Goal: Task Accomplishment & Management: Manage account settings

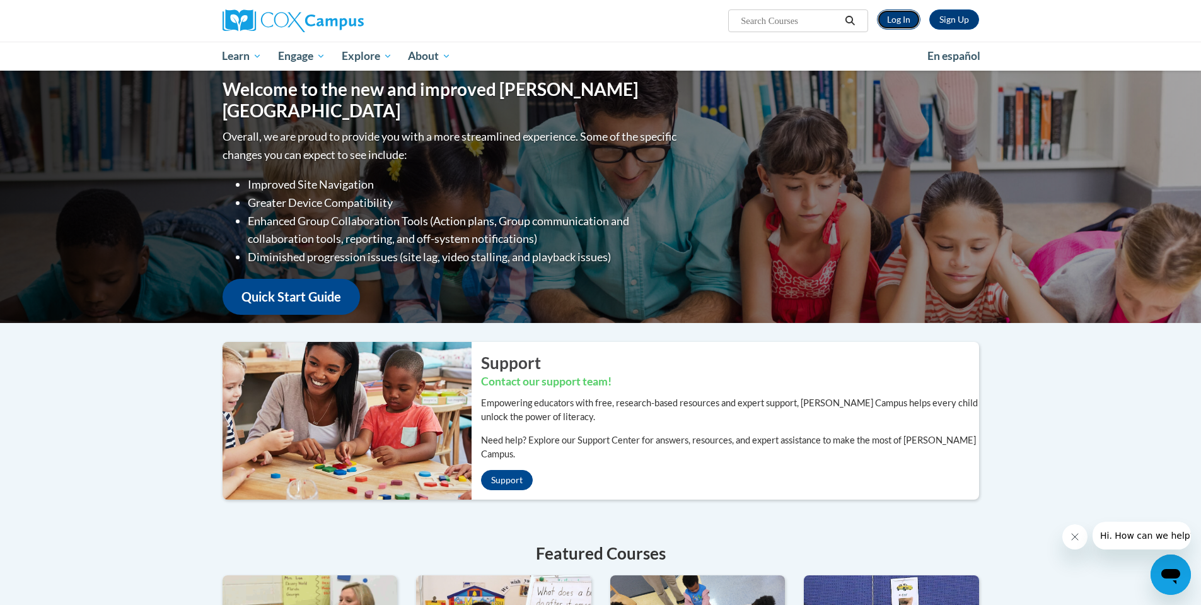
click at [902, 12] on link "Log In" at bounding box center [899, 19] width 44 height 20
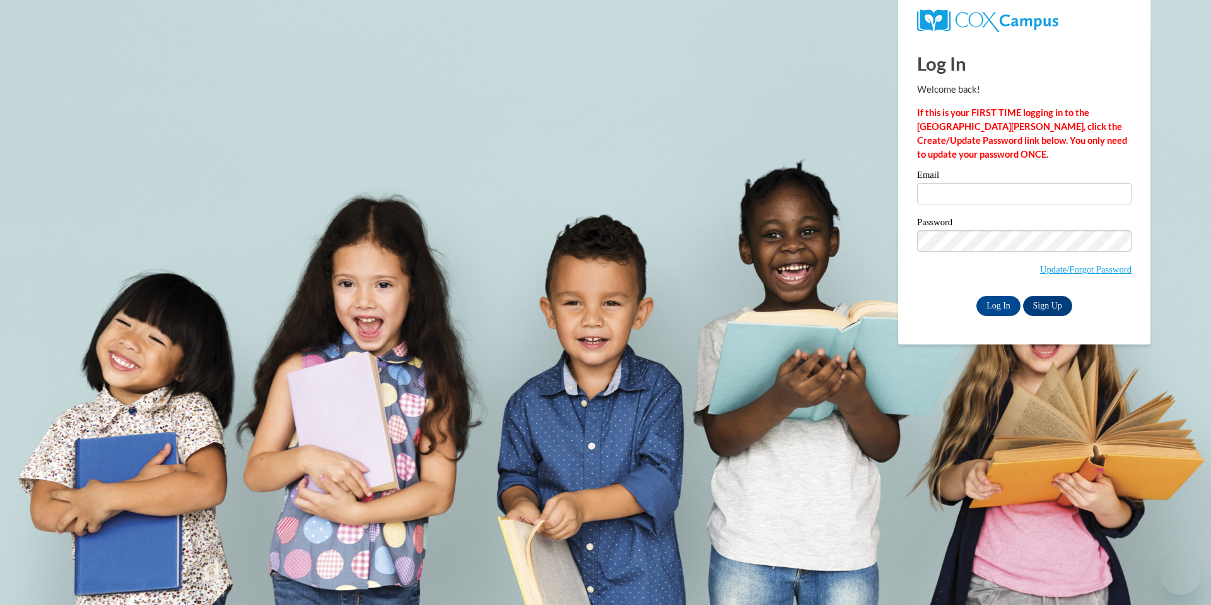
click at [1000, 225] on label "Password" at bounding box center [1024, 224] width 214 height 13
type input "sejal@thinkingcap.com"
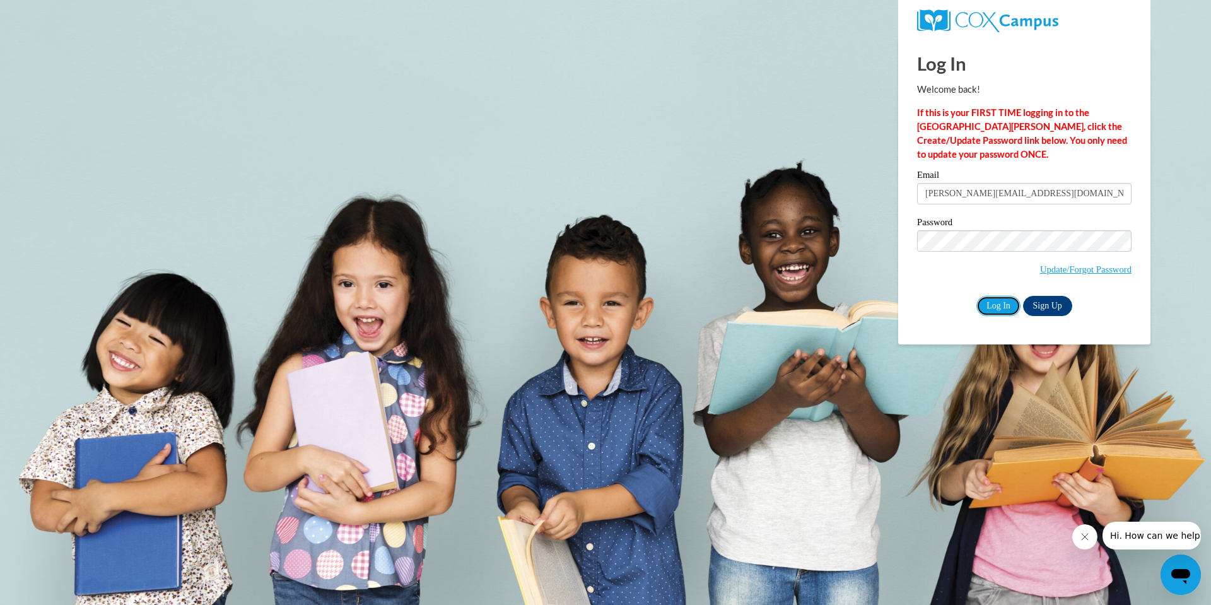
drag, startPoint x: 999, startPoint y: 306, endPoint x: 968, endPoint y: 293, distance: 33.4
click at [999, 304] on input "Log In" at bounding box center [998, 306] width 44 height 20
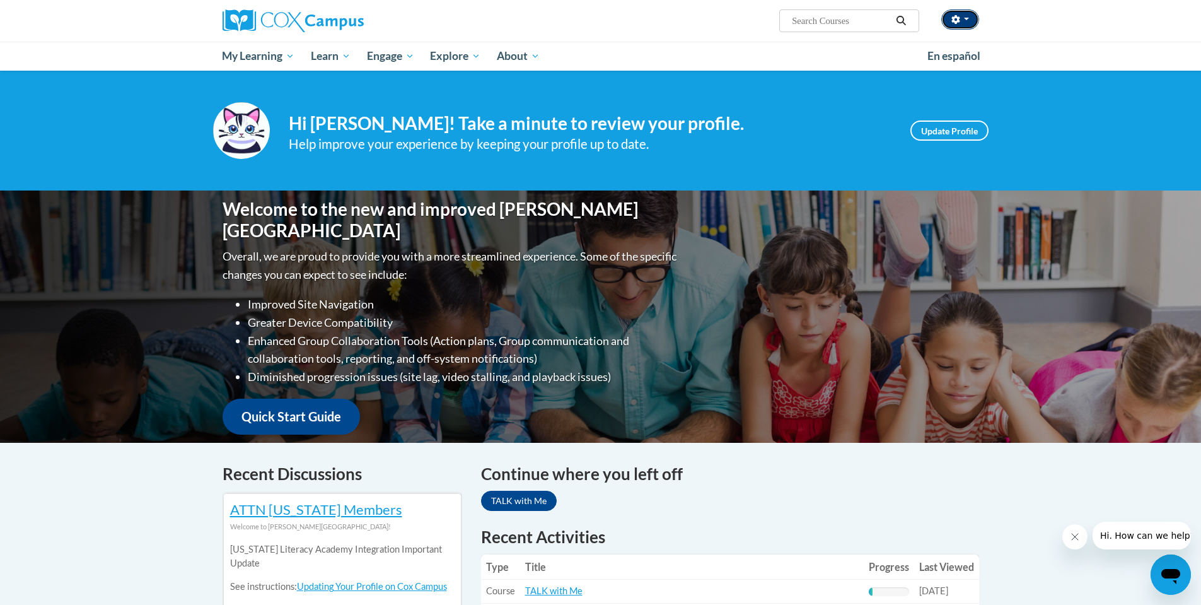
click at [968, 18] on span "button" at bounding box center [966, 19] width 5 height 3
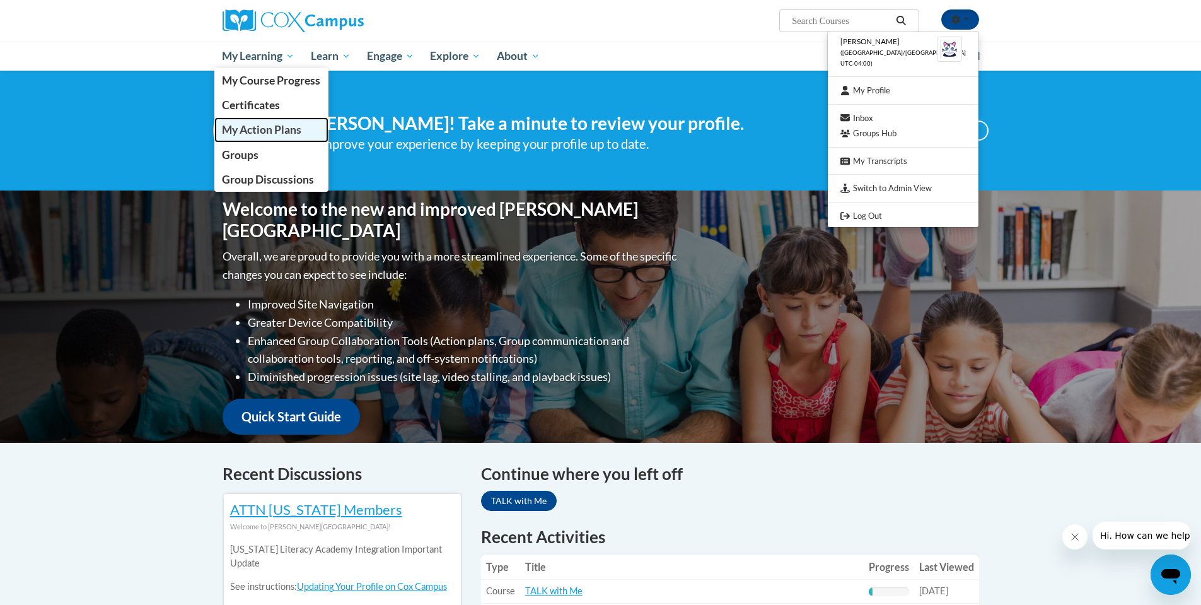
click at [273, 131] on span "My Action Plans" at bounding box center [261, 129] width 79 height 13
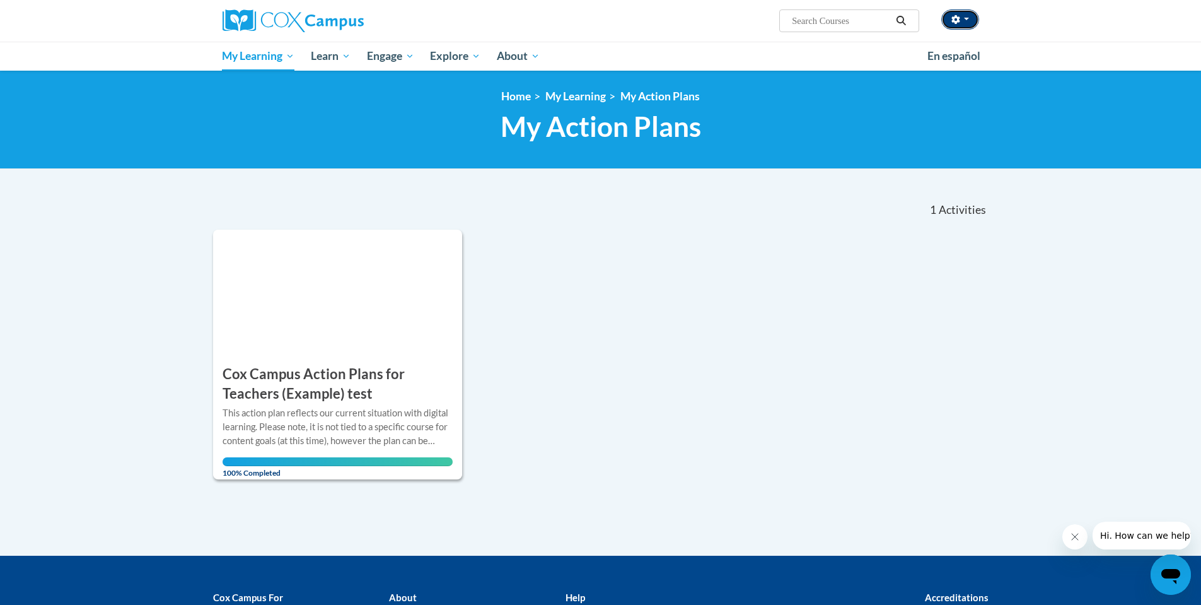
click at [969, 18] on button "button" at bounding box center [961, 19] width 38 height 20
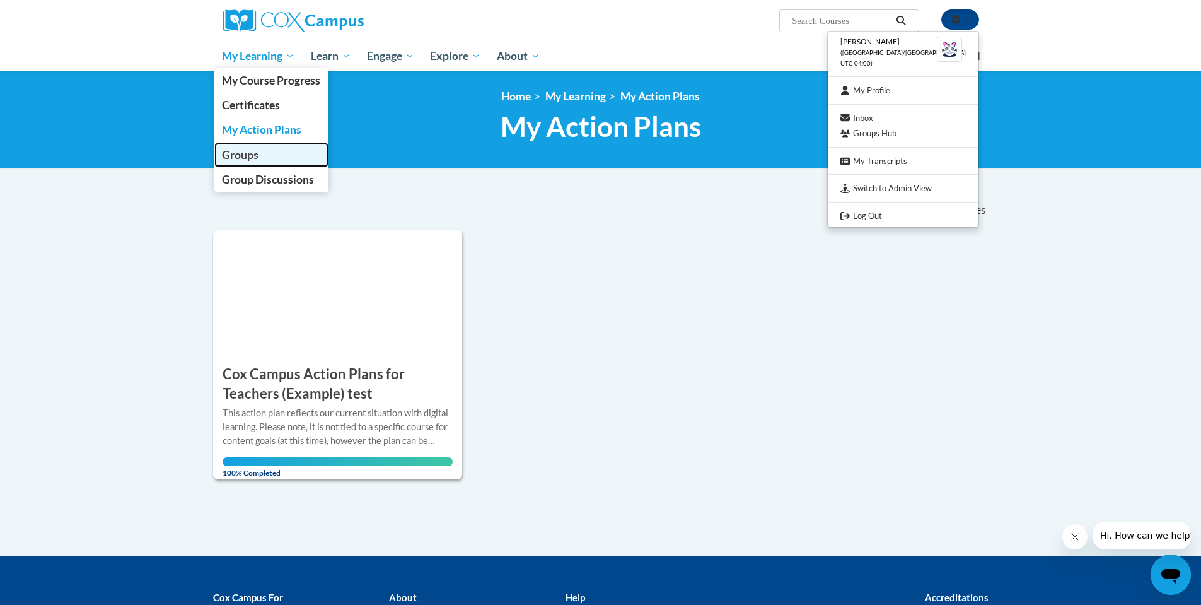
click at [245, 156] on span "Groups" at bounding box center [240, 154] width 37 height 13
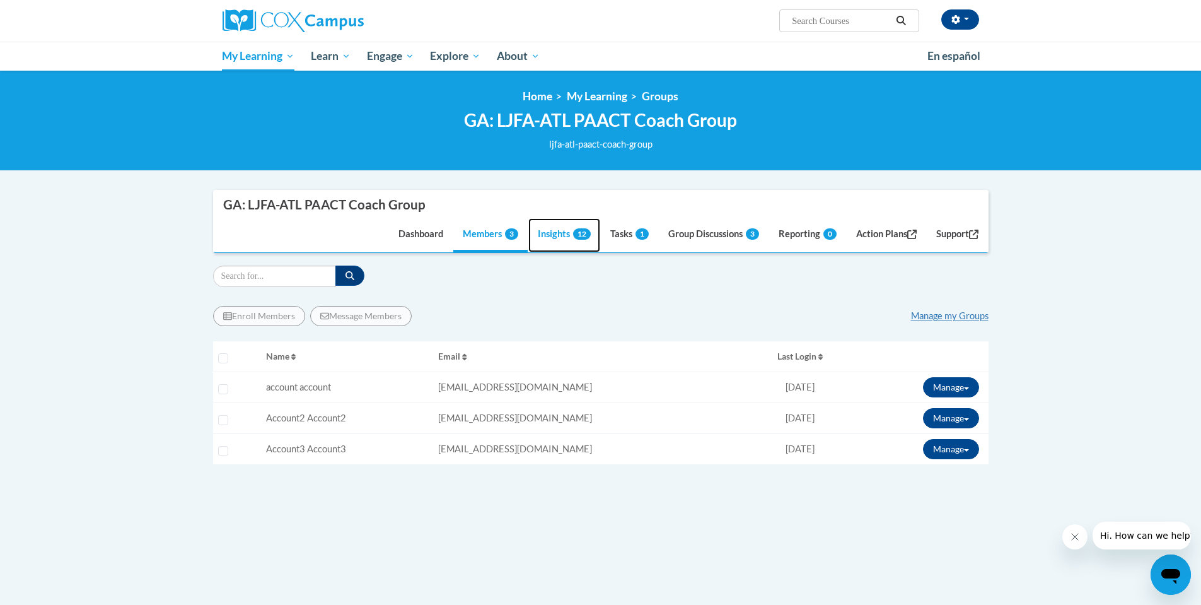
click at [573, 233] on span "12" at bounding box center [582, 233] width 18 height 11
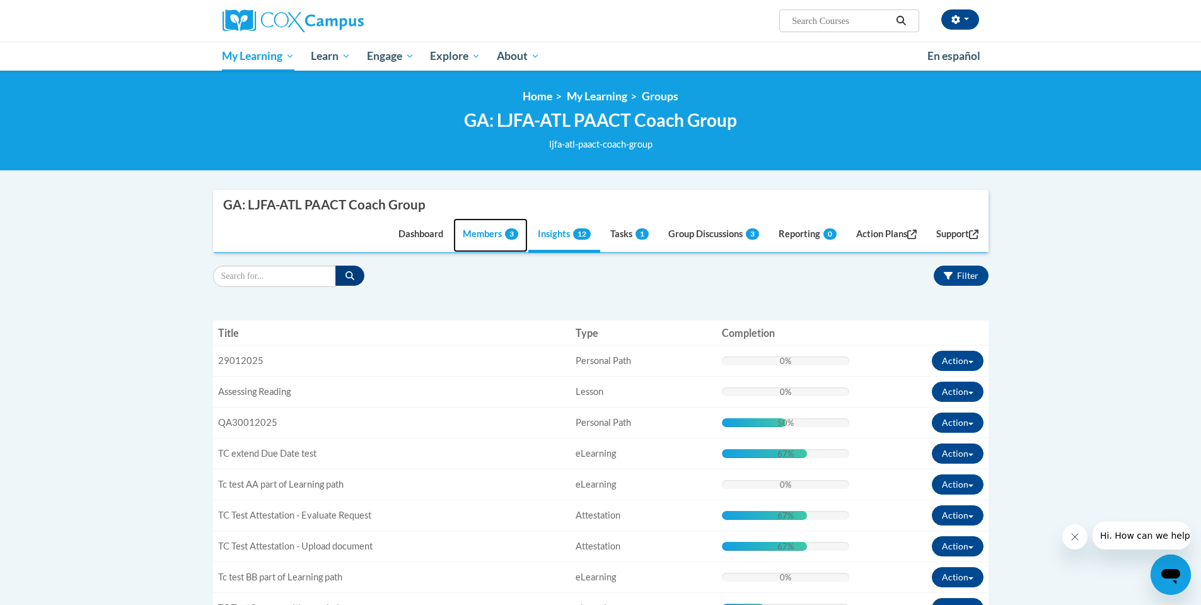
click at [485, 234] on link "Members 3" at bounding box center [490, 235] width 74 height 34
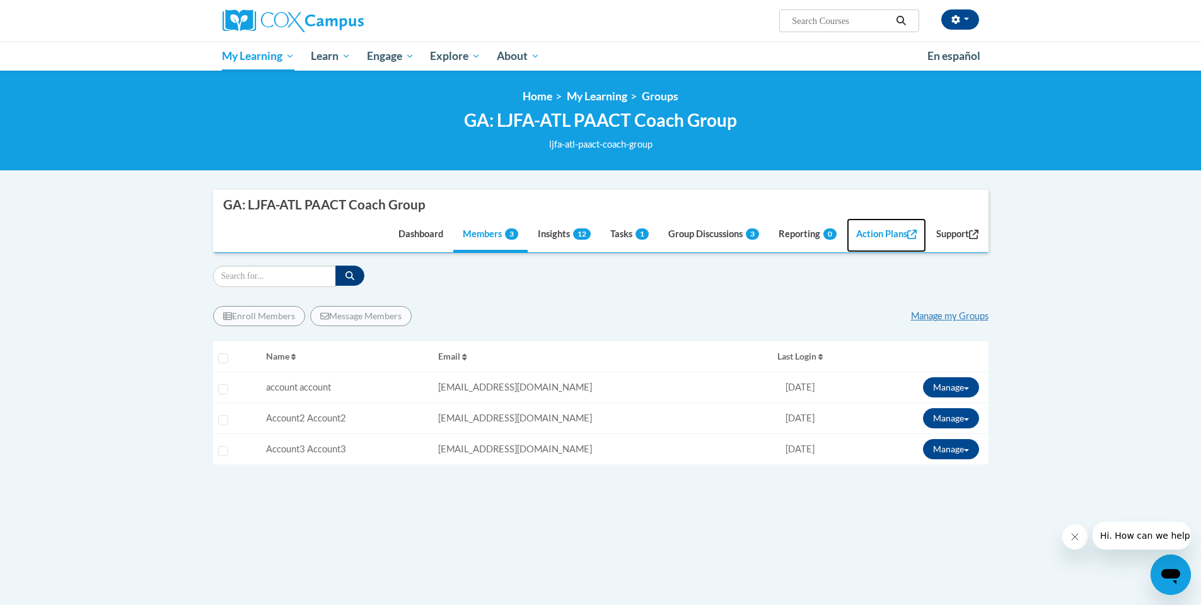
click at [877, 234] on link "Action Plans" at bounding box center [886, 235] width 79 height 34
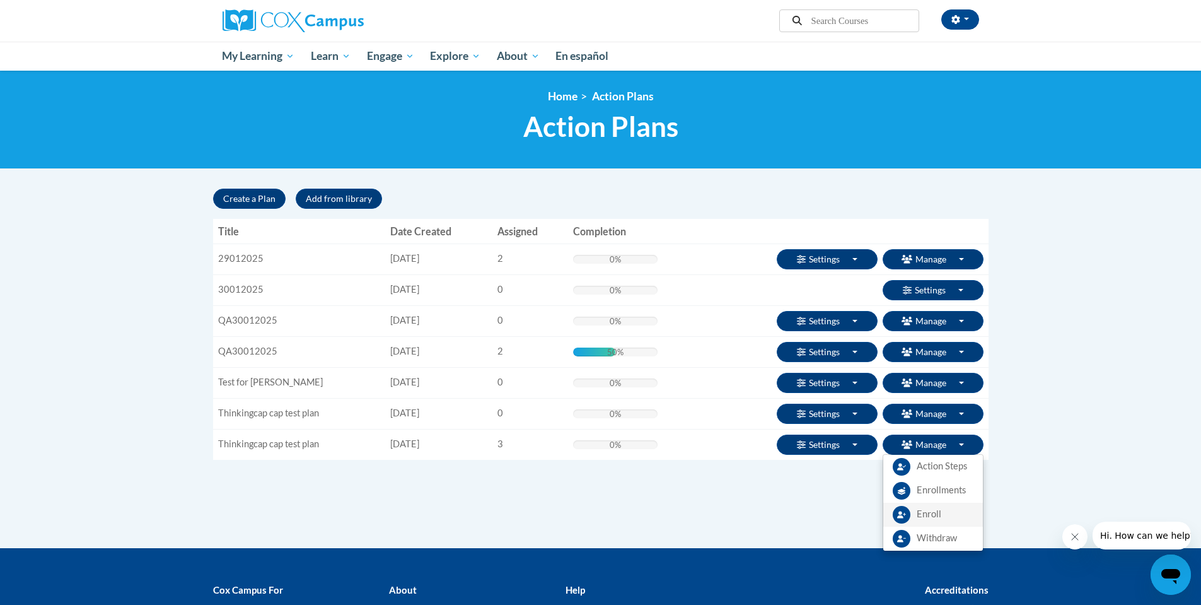
click at [932, 513] on span "Enroll" at bounding box center [929, 514] width 25 height 13
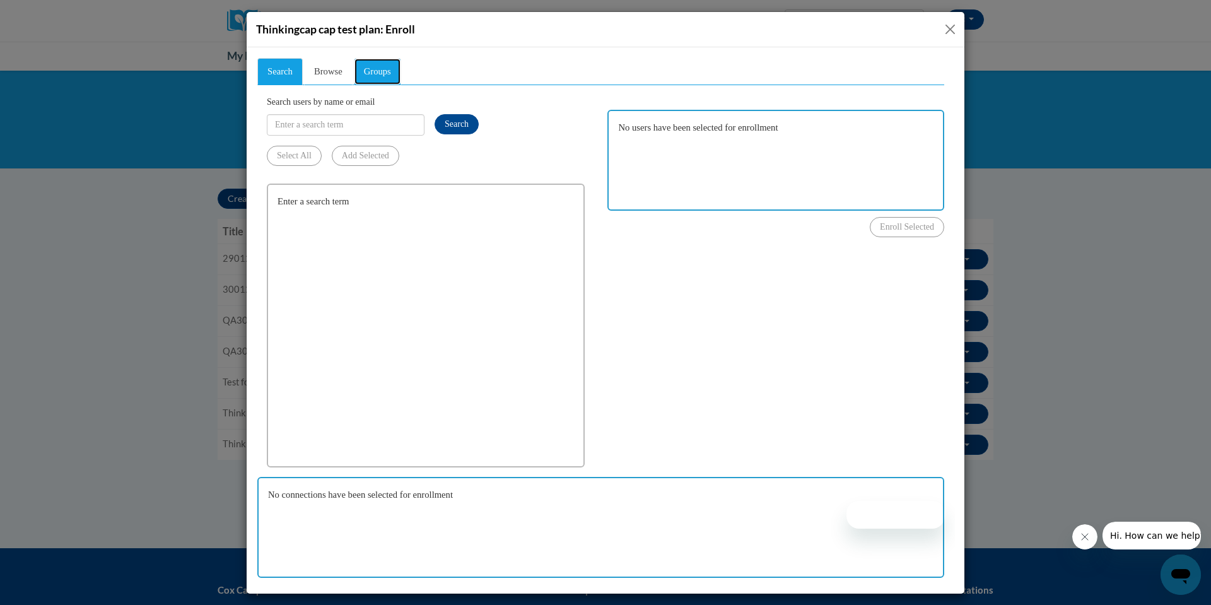
click at [374, 73] on span "Groups" at bounding box center [377, 71] width 27 height 10
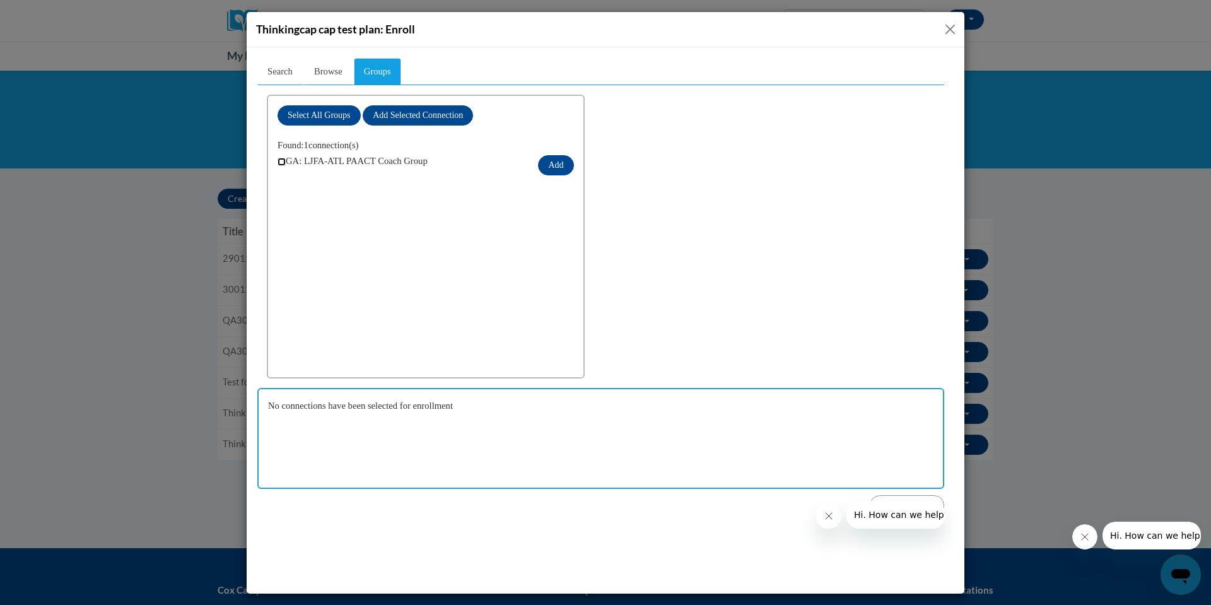
click at [281, 160] on input "checkbox" at bounding box center [282, 161] width 8 height 8
checkbox input "true"
click at [559, 162] on button "Add" at bounding box center [555, 165] width 35 height 20
drag, startPoint x: 827, startPoint y: 517, endPoint x: 1401, endPoint y: 966, distance: 728.4
click at [827, 517] on icon "Close message from company" at bounding box center [828, 515] width 10 height 10
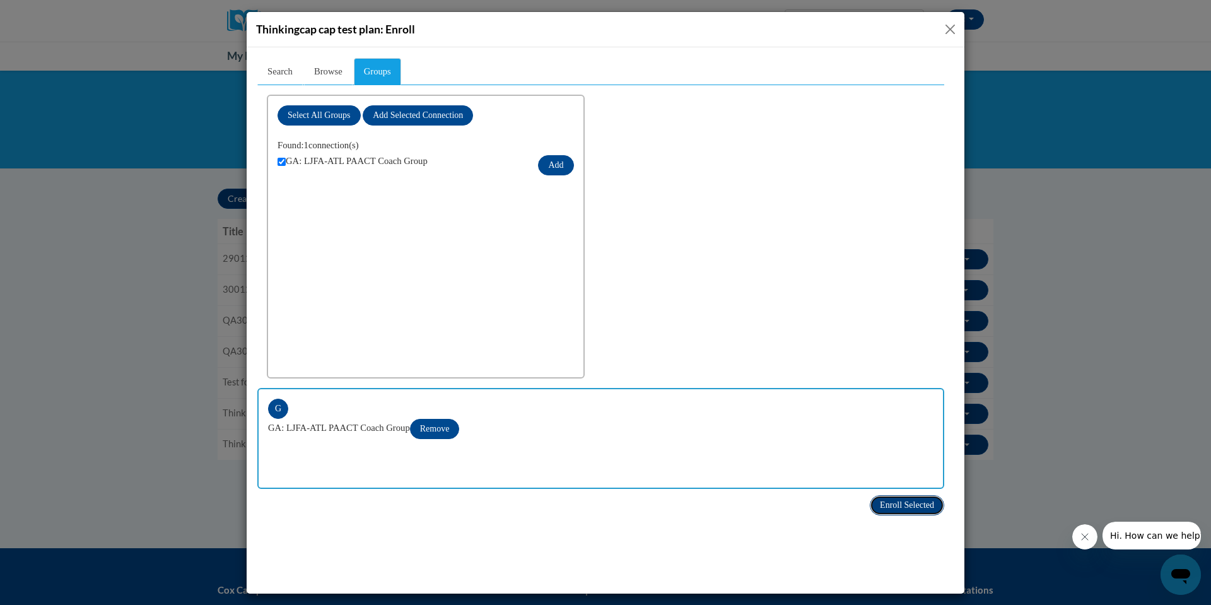
click at [913, 503] on span "Enroll Selected" at bounding box center [907, 504] width 54 height 9
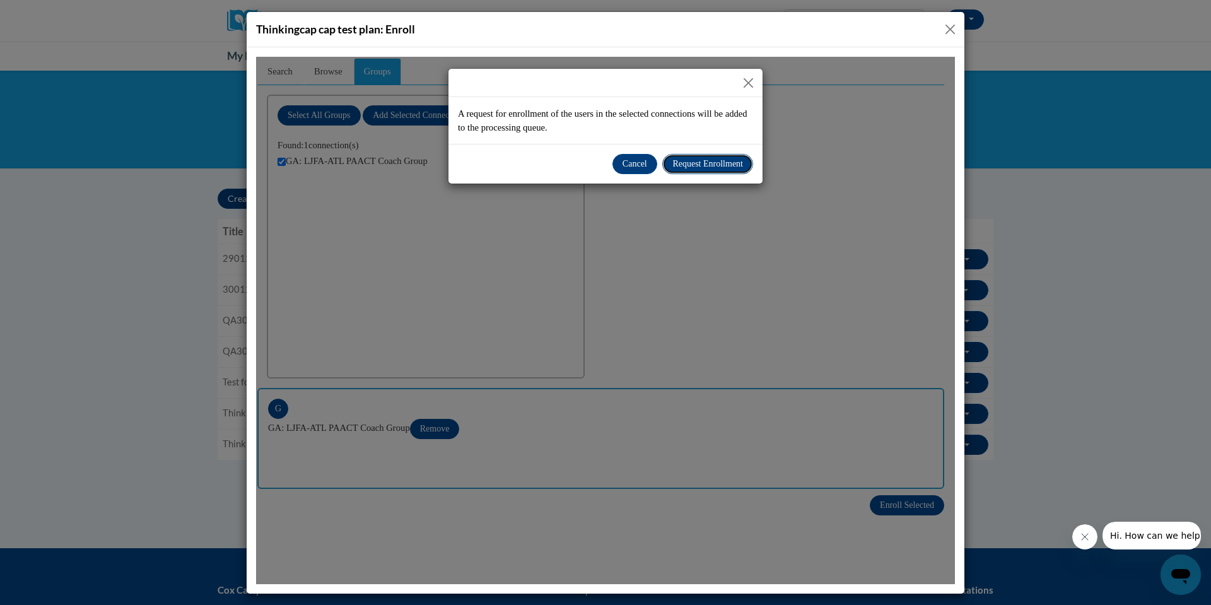
click at [702, 160] on span "Request Enrollment" at bounding box center [707, 162] width 71 height 9
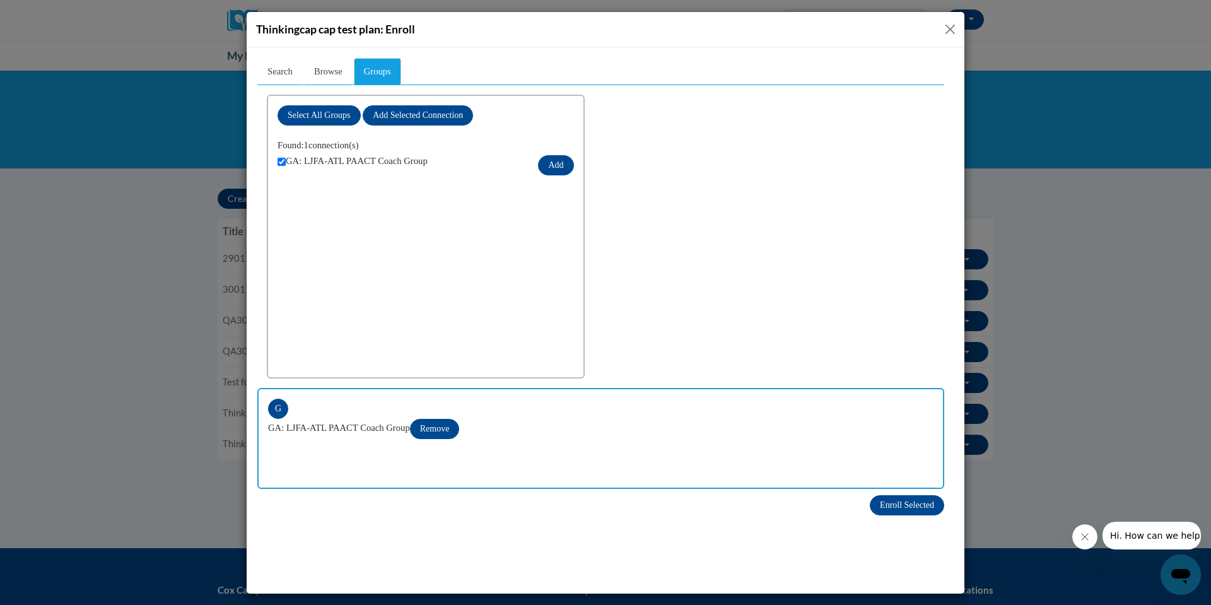
click at [953, 26] on button "Close" at bounding box center [950, 29] width 16 height 16
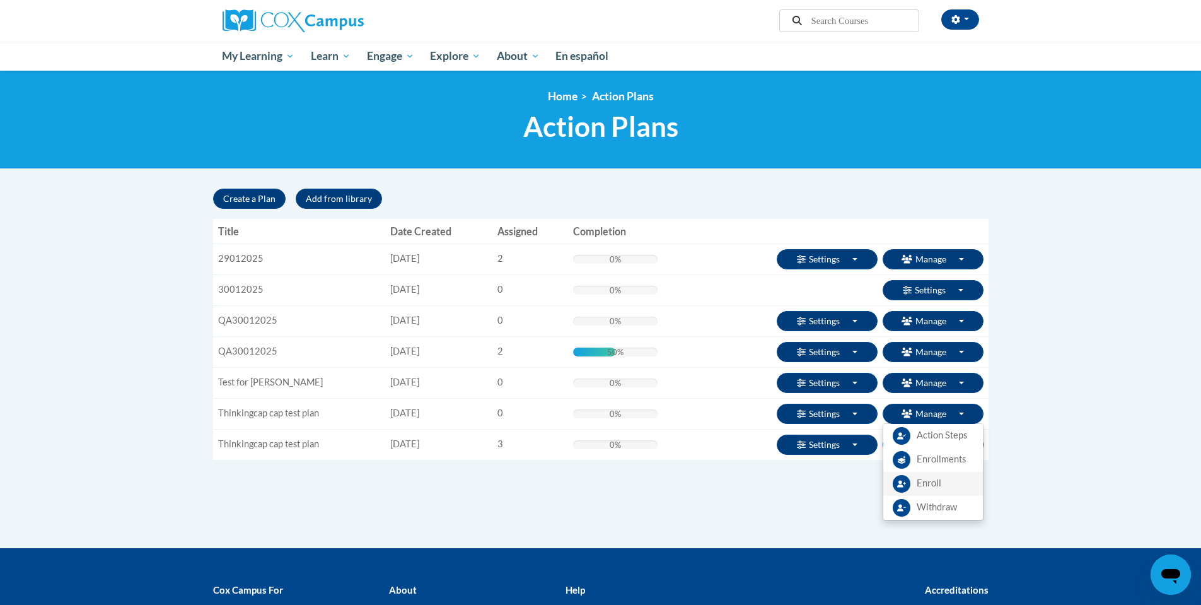
click at [929, 482] on span "Enroll" at bounding box center [929, 483] width 25 height 13
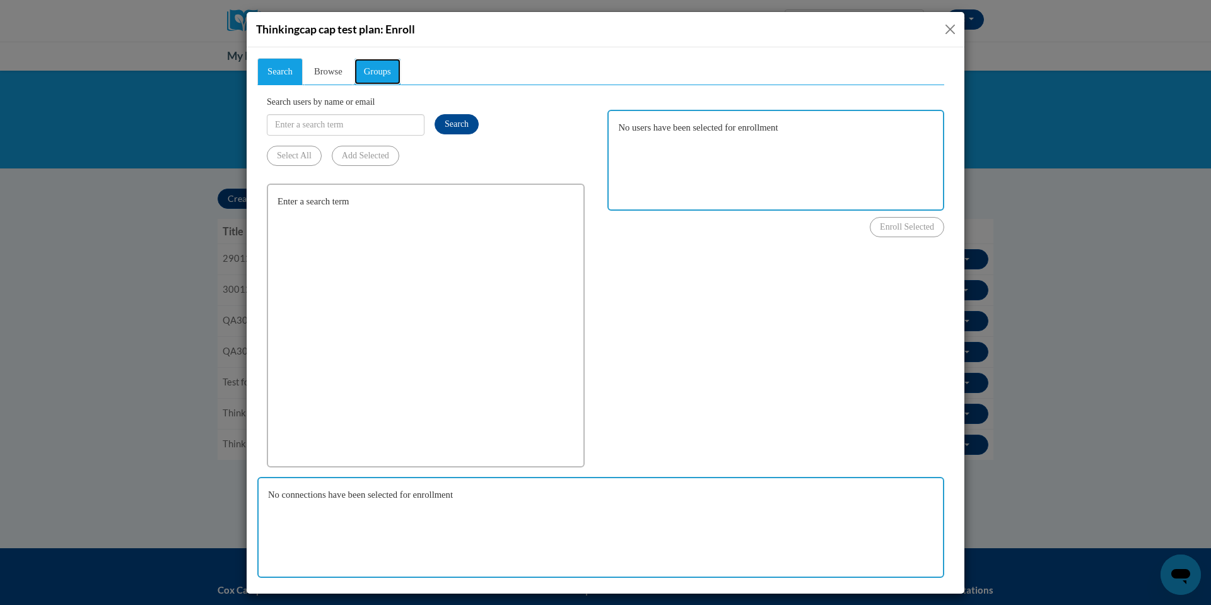
click at [381, 71] on span "Groups" at bounding box center [377, 71] width 27 height 10
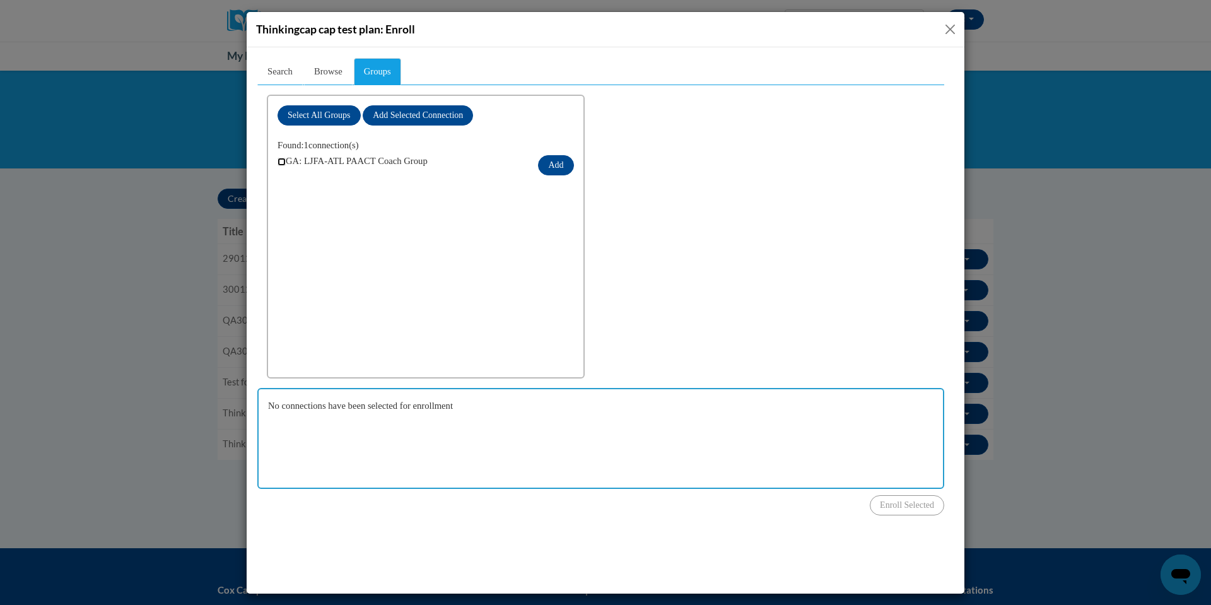
click at [279, 161] on input "checkbox" at bounding box center [282, 161] width 8 height 8
checkbox input "true"
click at [547, 165] on button "Add" at bounding box center [555, 165] width 35 height 20
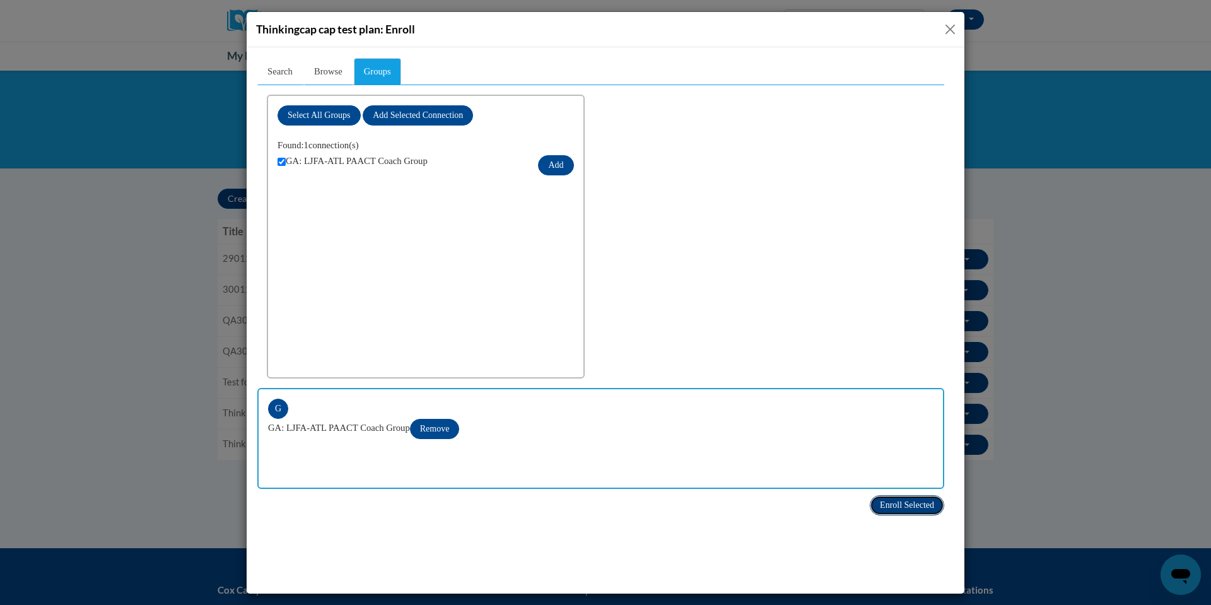
click at [920, 506] on span "Enroll Selected" at bounding box center [907, 504] width 54 height 9
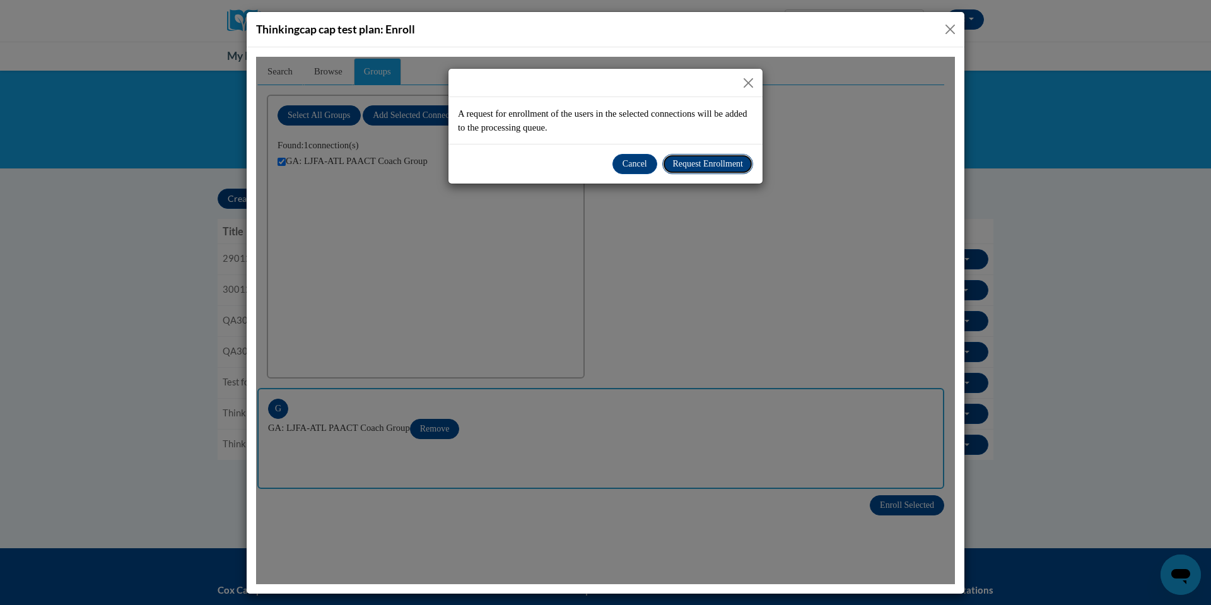
click at [703, 163] on span "Request Enrollment" at bounding box center [707, 162] width 71 height 9
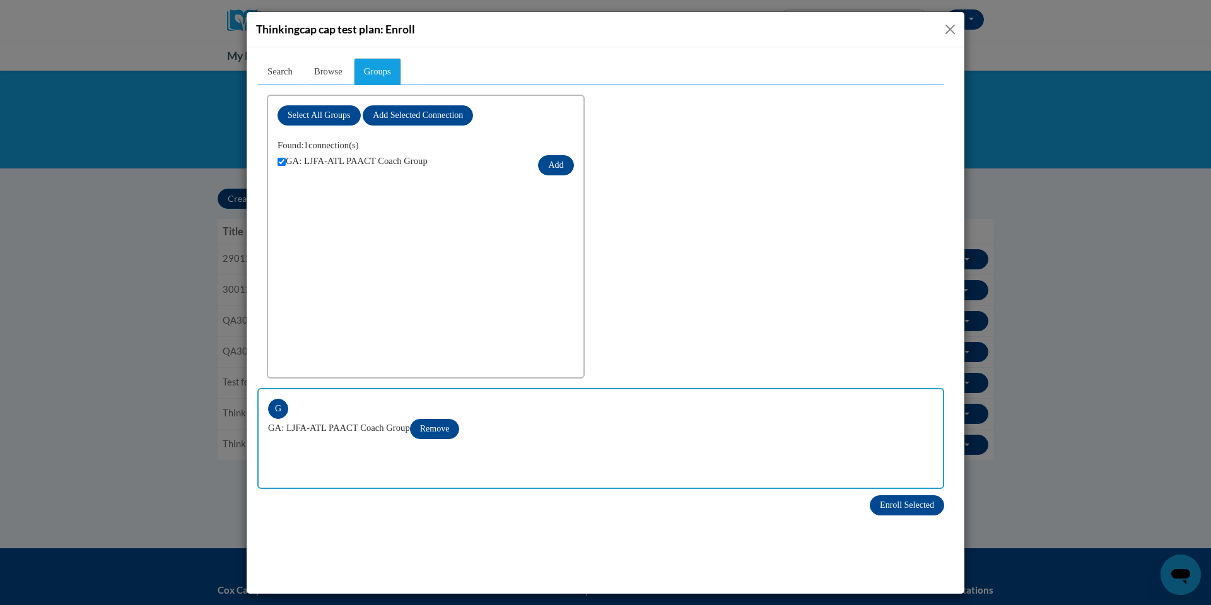
click at [952, 30] on button "Close" at bounding box center [950, 29] width 16 height 16
